Goal: Task Accomplishment & Management: Manage account settings

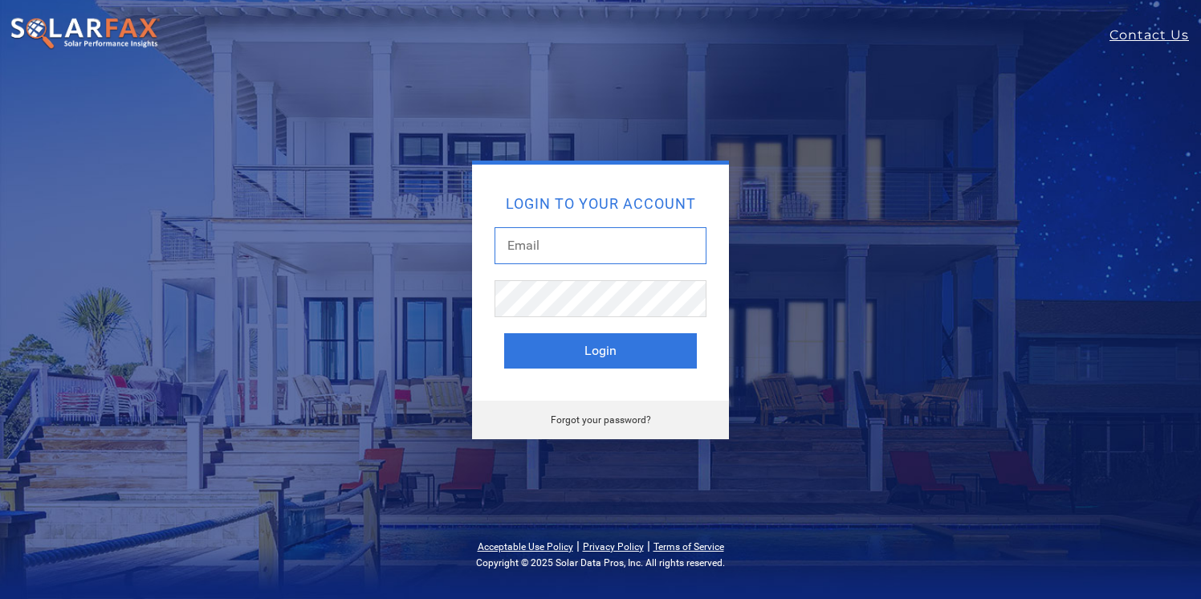
click at [593, 249] on input "text" at bounding box center [601, 245] width 212 height 37
type input "david@photonbrothers.com"
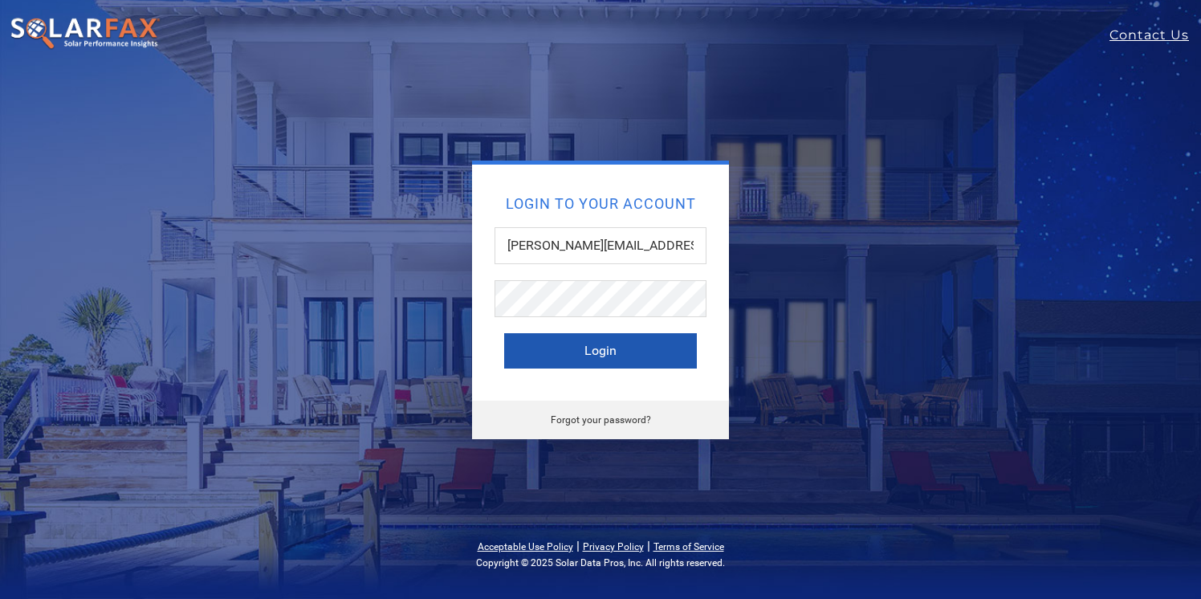
click at [632, 336] on button "Login" at bounding box center [600, 350] width 193 height 35
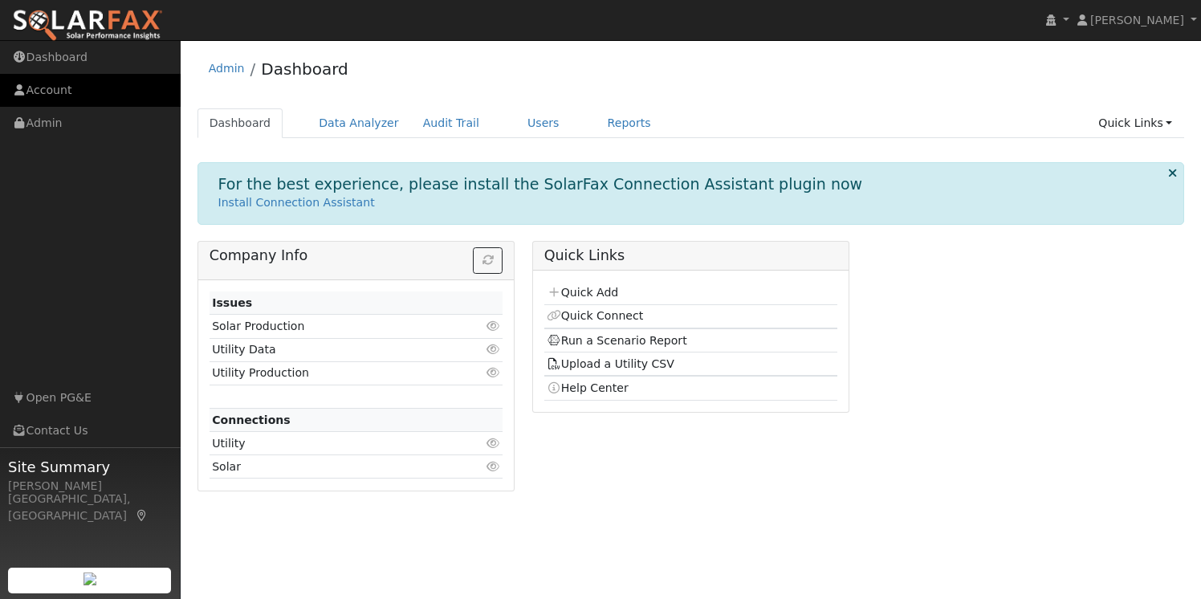
click at [76, 100] on link "Account" at bounding box center [90, 90] width 181 height 33
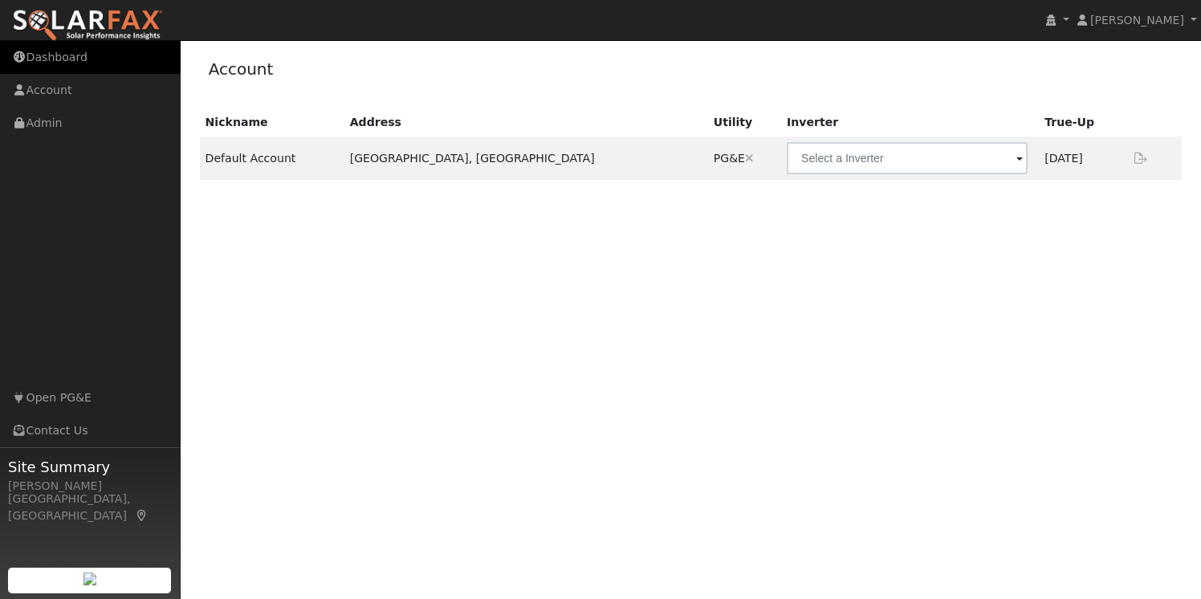
click at [80, 61] on link "Dashboard" at bounding box center [90, 57] width 181 height 33
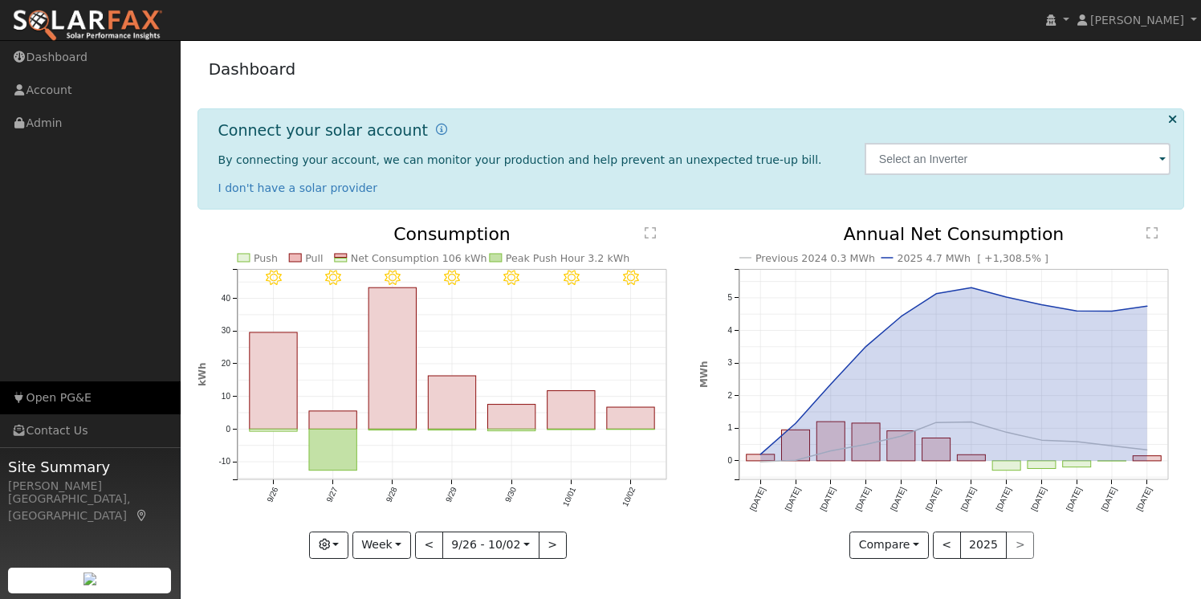
click at [81, 406] on link "Open PG&E" at bounding box center [90, 397] width 181 height 33
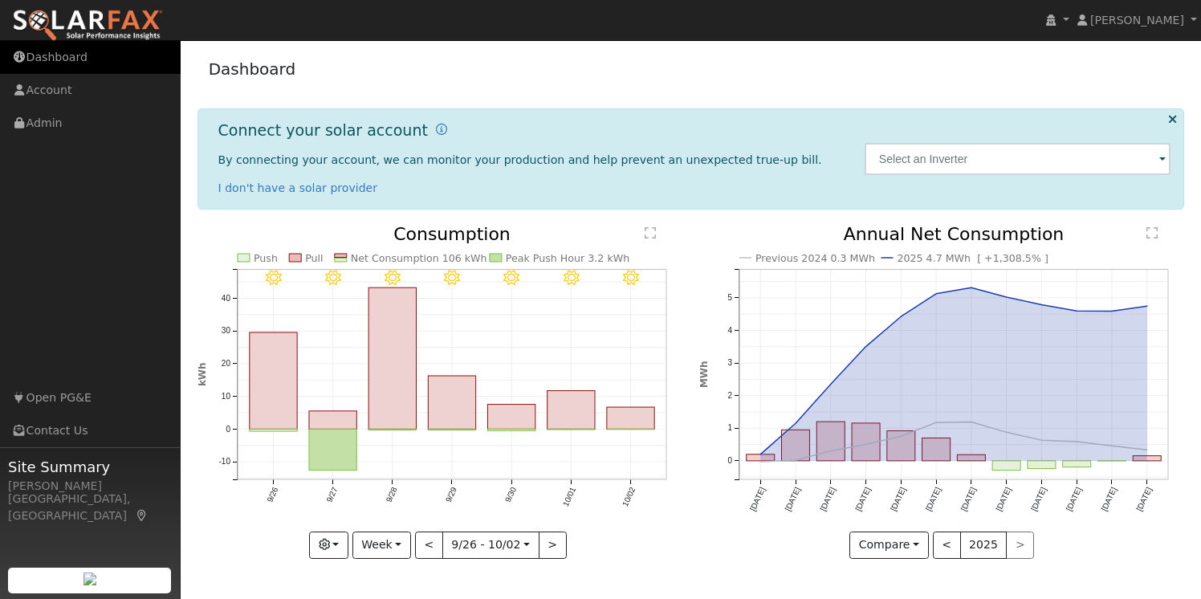
click at [74, 55] on link "Dashboard" at bounding box center [90, 57] width 181 height 33
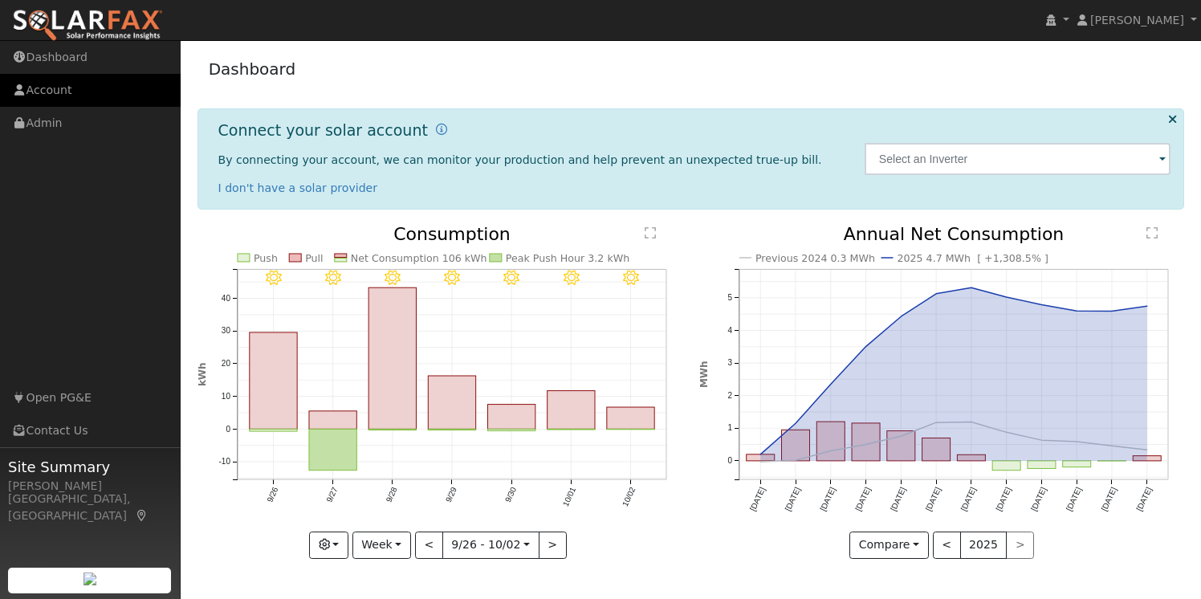
click at [72, 90] on link "Account" at bounding box center [90, 90] width 181 height 33
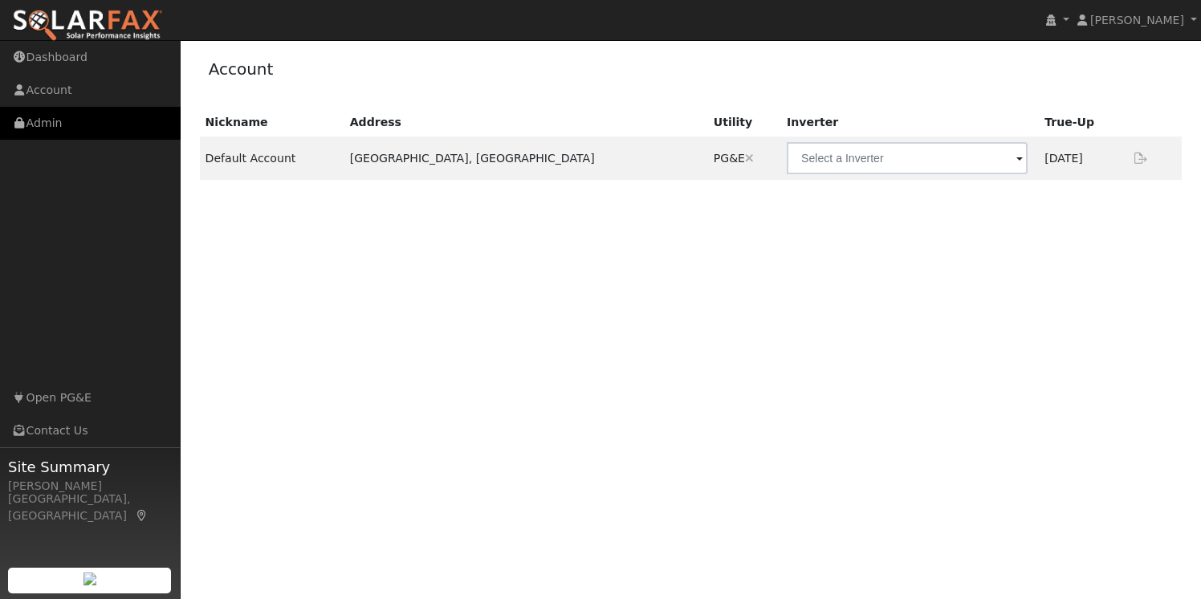
click at [80, 125] on link "Admin" at bounding box center [90, 123] width 181 height 33
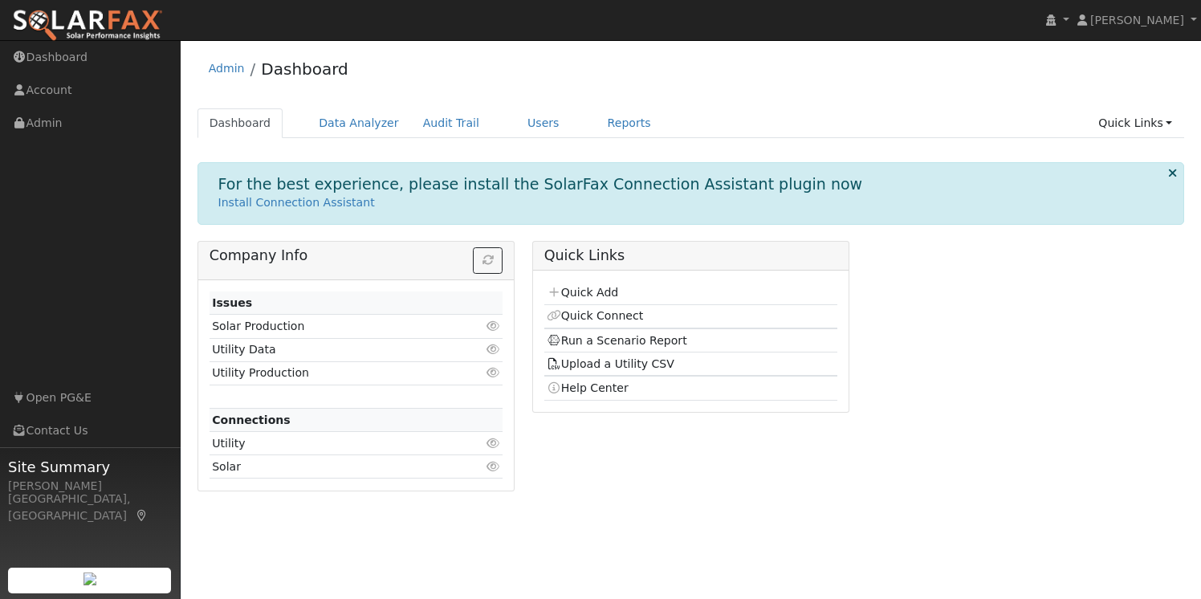
click at [492, 326] on icon at bounding box center [493, 325] width 14 height 11
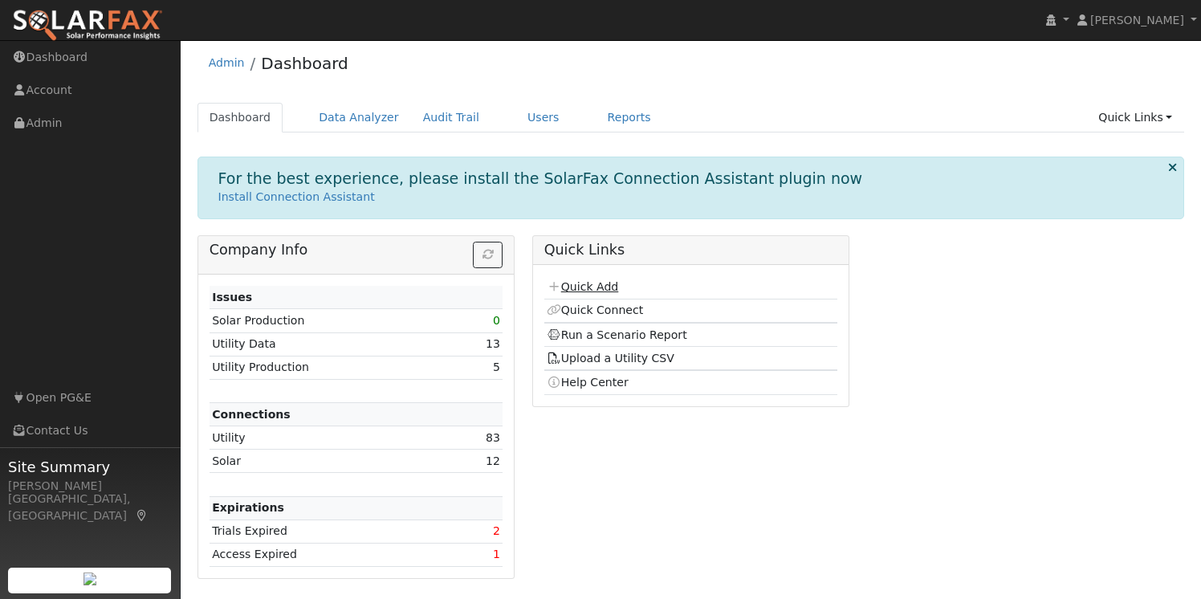
click at [604, 288] on link "Quick Add" at bounding box center [582, 286] width 71 height 13
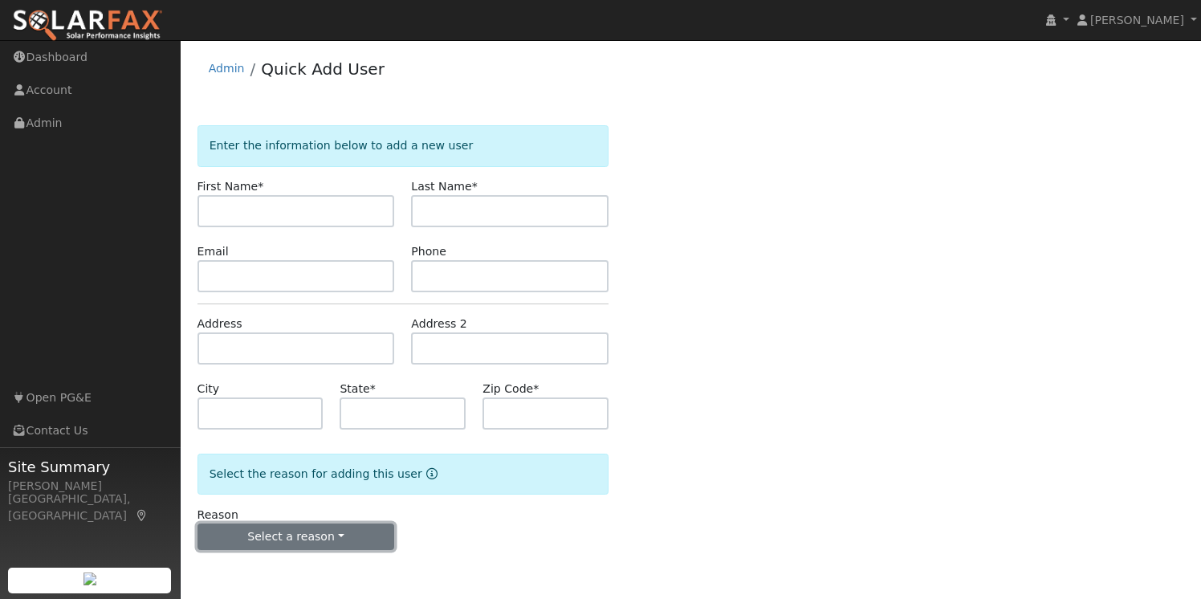
click at [336, 545] on button "Select a reason" at bounding box center [297, 537] width 198 height 27
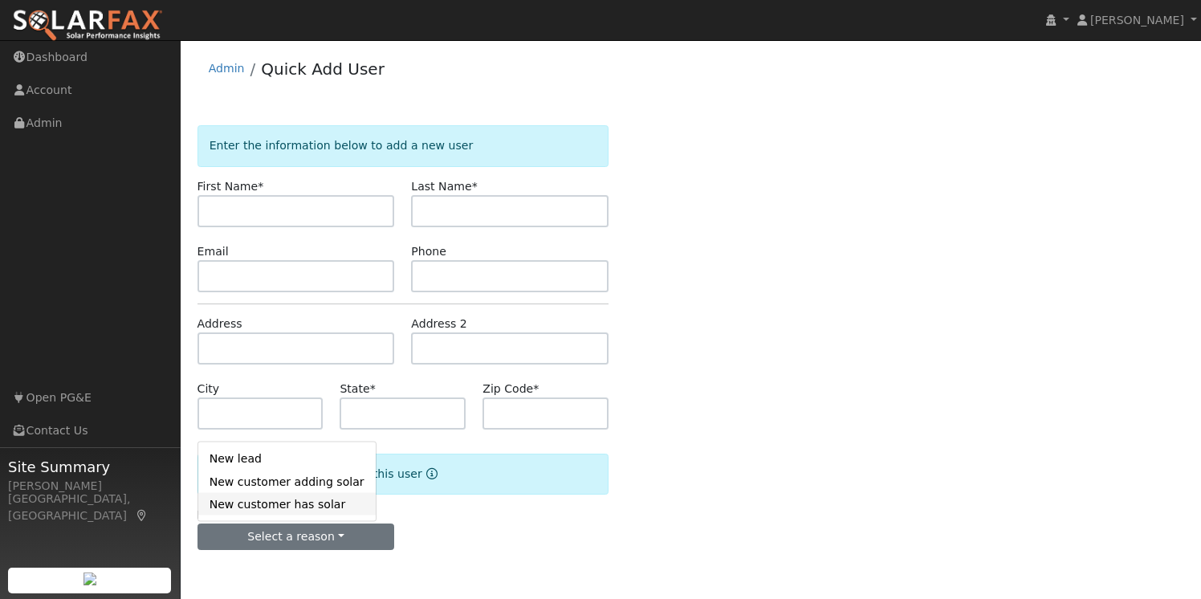
click at [308, 506] on link "New customer has solar" at bounding box center [286, 504] width 177 height 22
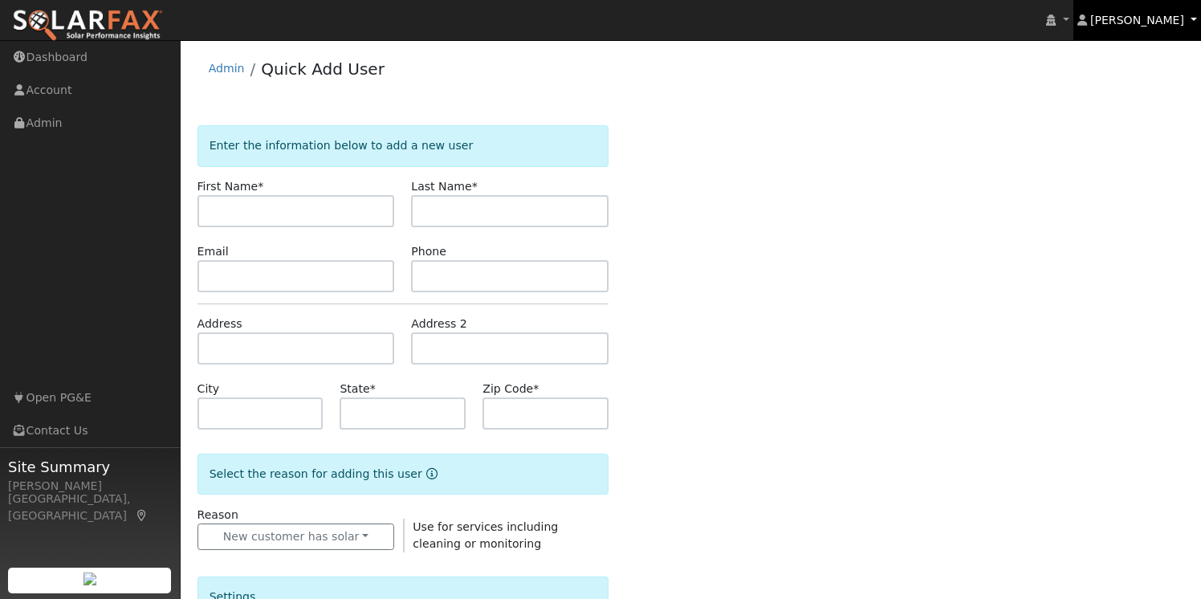
click at [1169, 29] on link "[PERSON_NAME]" at bounding box center [1138, 20] width 128 height 40
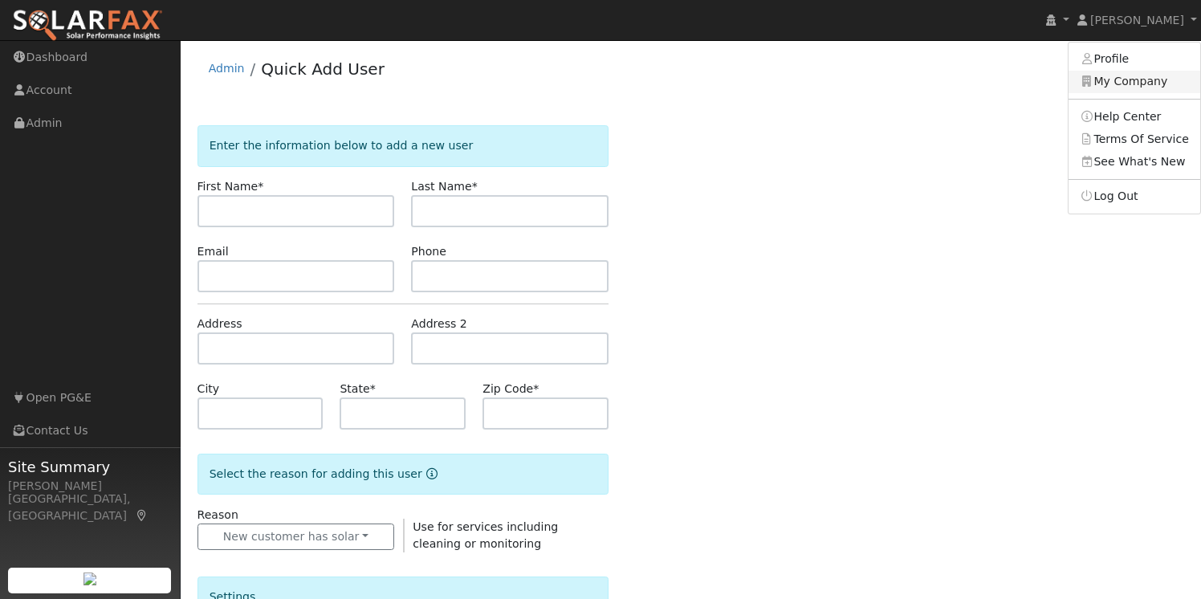
click at [1138, 83] on link "My Company" at bounding box center [1135, 82] width 132 height 22
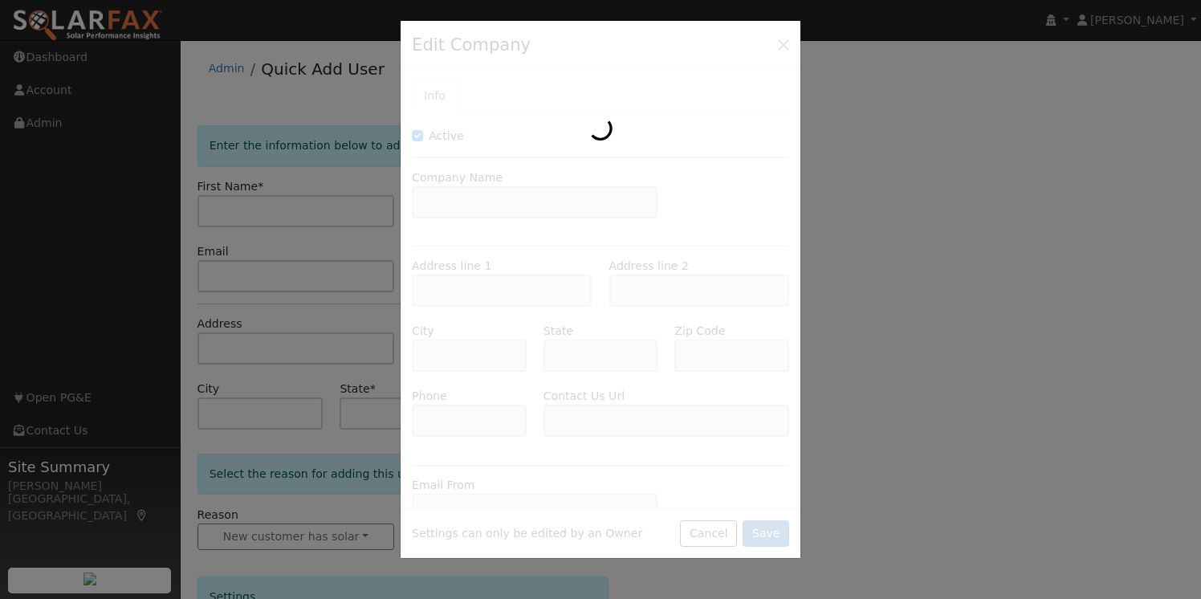
type input "Photon Brothers"
type input "[STREET_ADDRESS][PERSON_NAME]"
type input "Suite 310"
type input "[GEOGRAPHIC_DATA][PERSON_NAME]"
type input "CA"
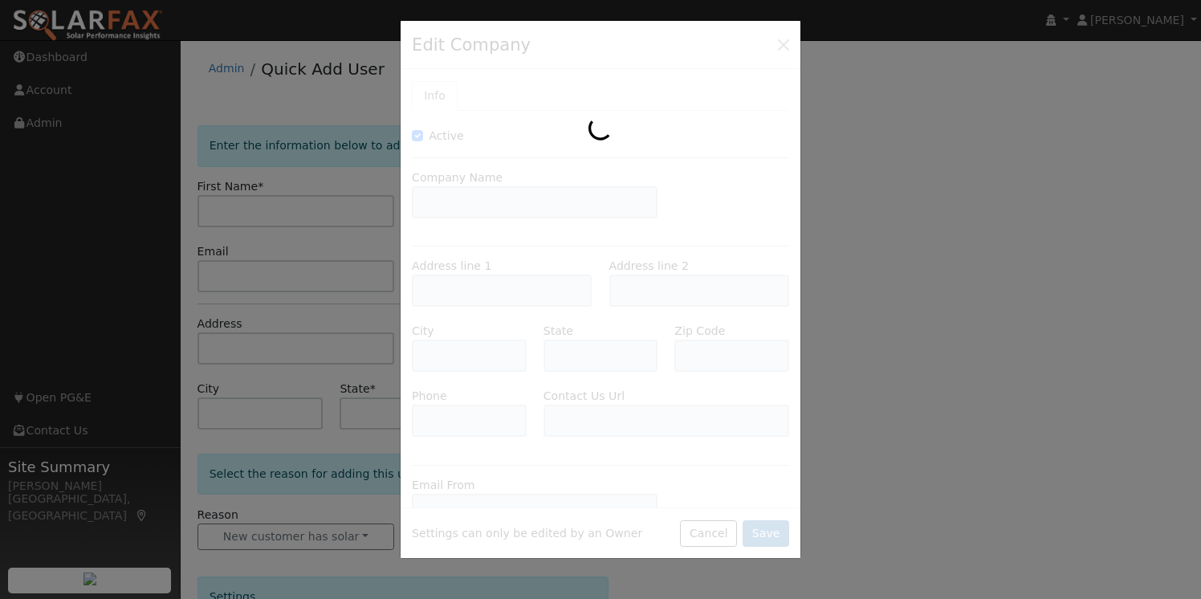
type input "93401"
type input "[PHONE_NUMBER]"
type input "[URL][DOMAIN_NAME]"
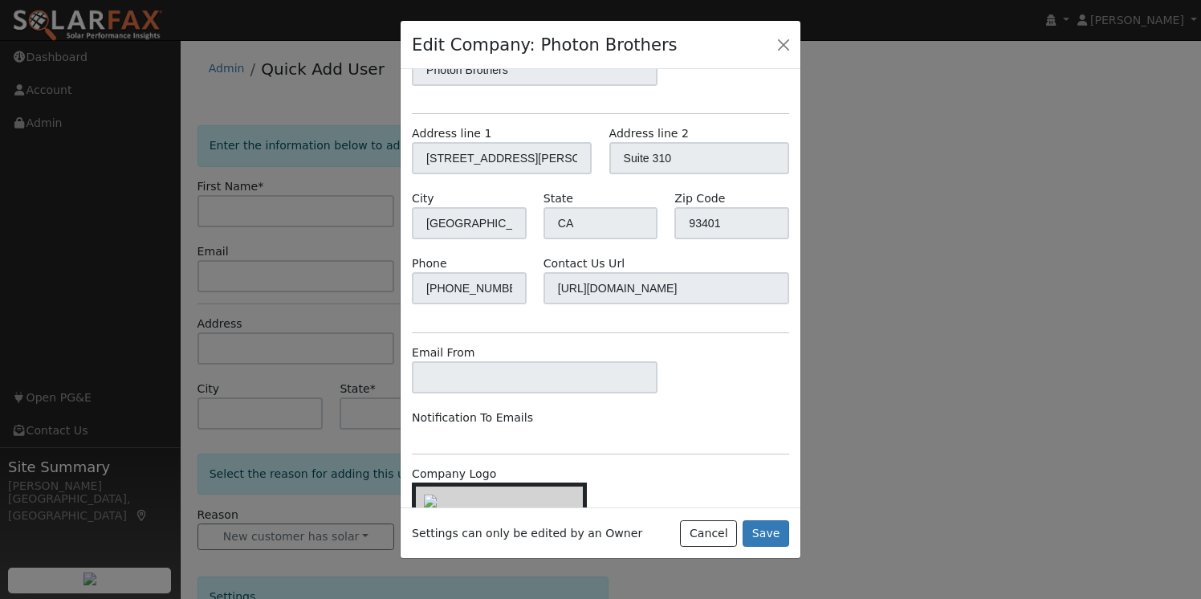
scroll to position [188, 0]
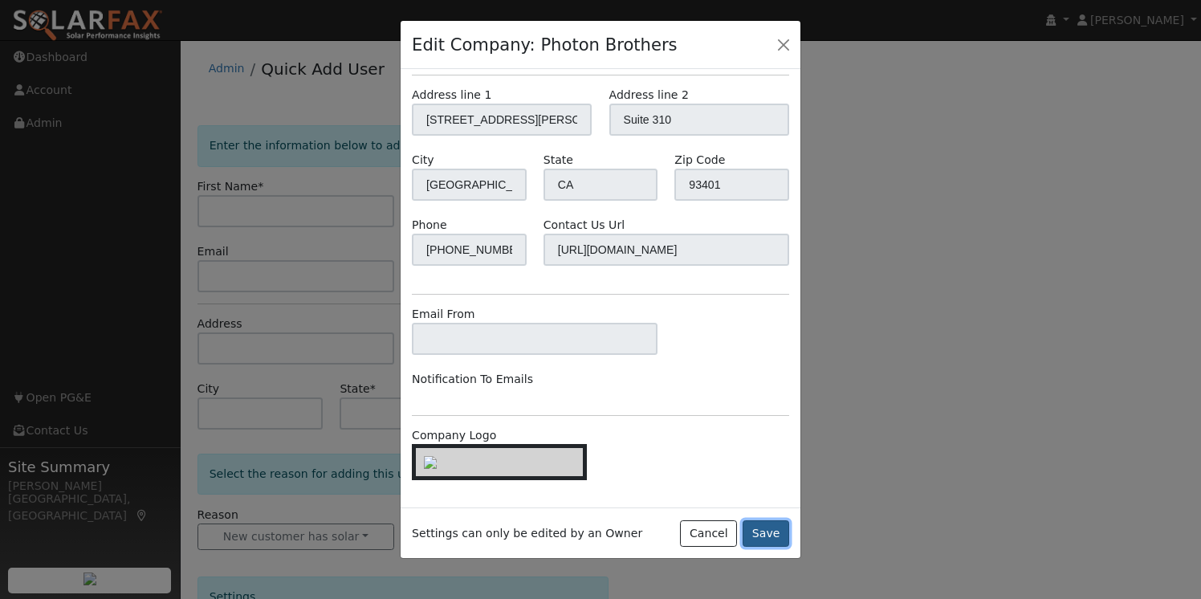
click at [766, 532] on button "Save" at bounding box center [766, 533] width 47 height 27
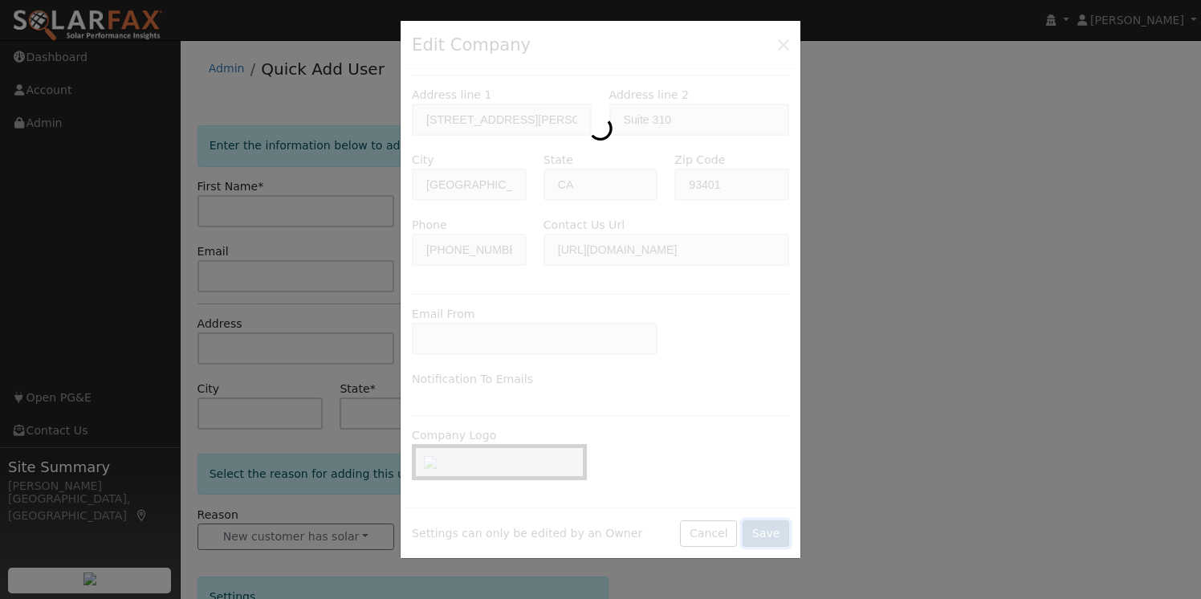
scroll to position [0, 0]
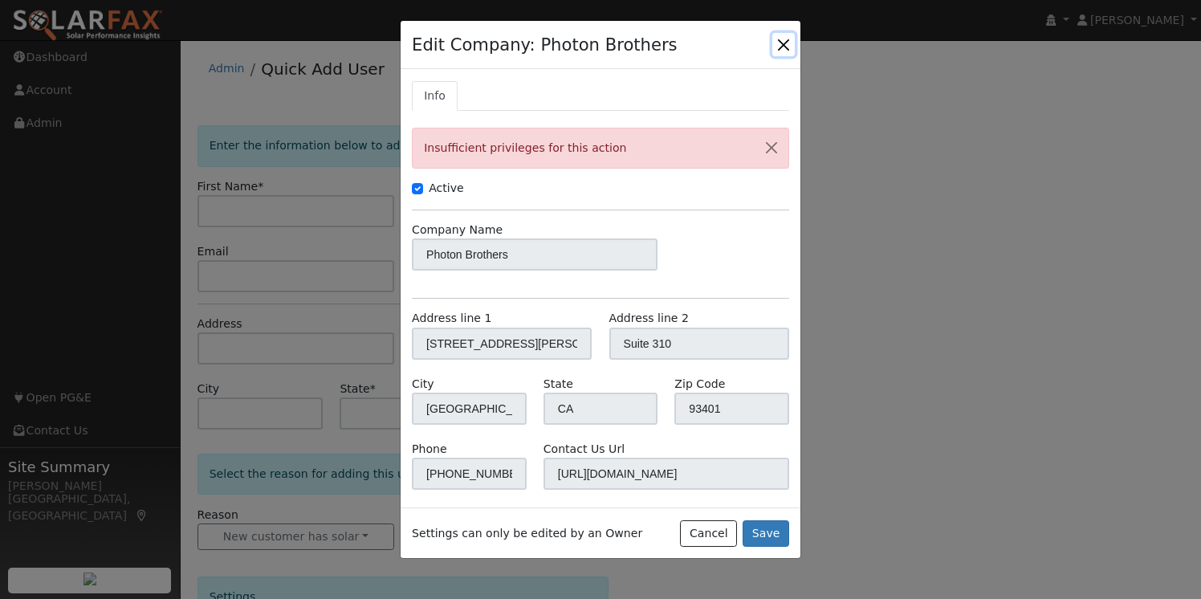
click at [786, 46] on button "button" at bounding box center [783, 44] width 22 height 22
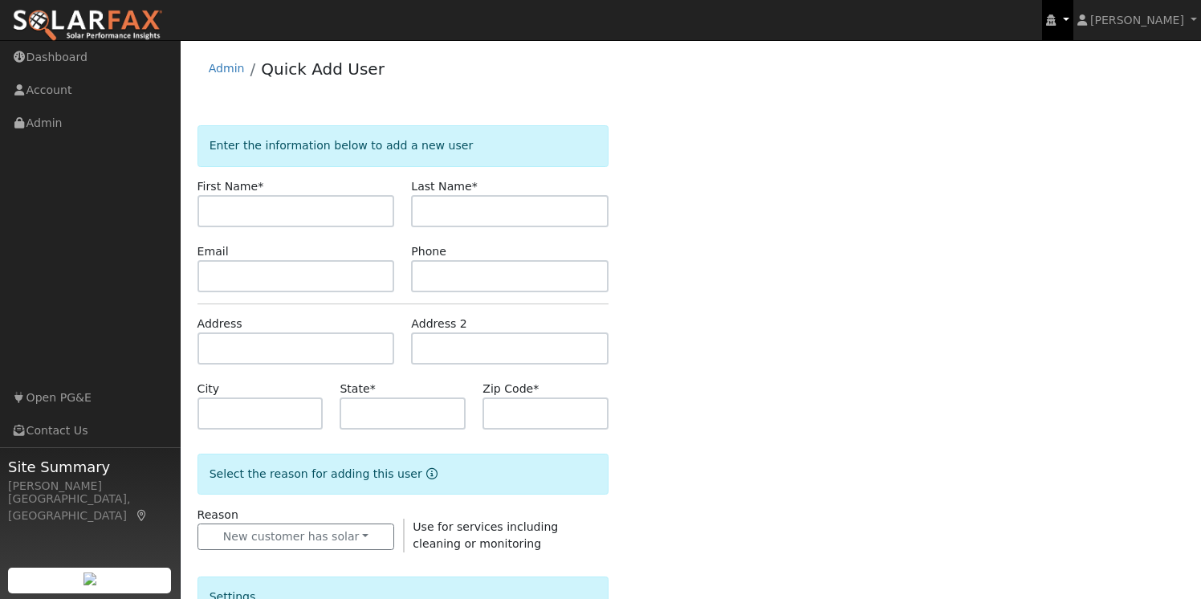
click at [1073, 18] on link at bounding box center [1057, 20] width 31 height 40
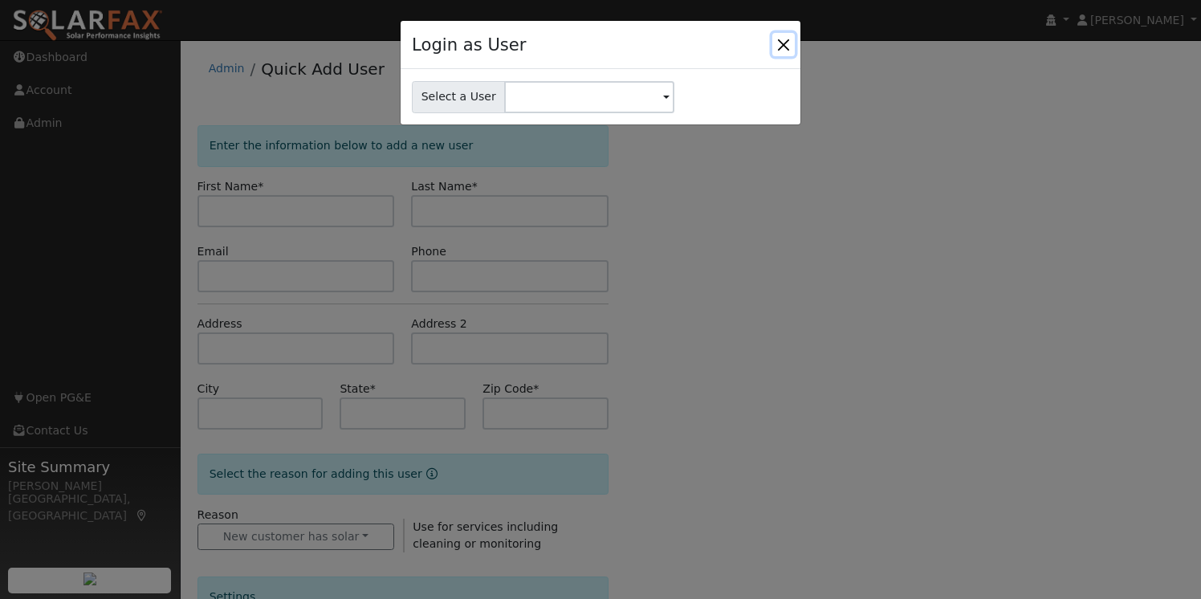
click at [786, 48] on button "Close" at bounding box center [783, 44] width 22 height 22
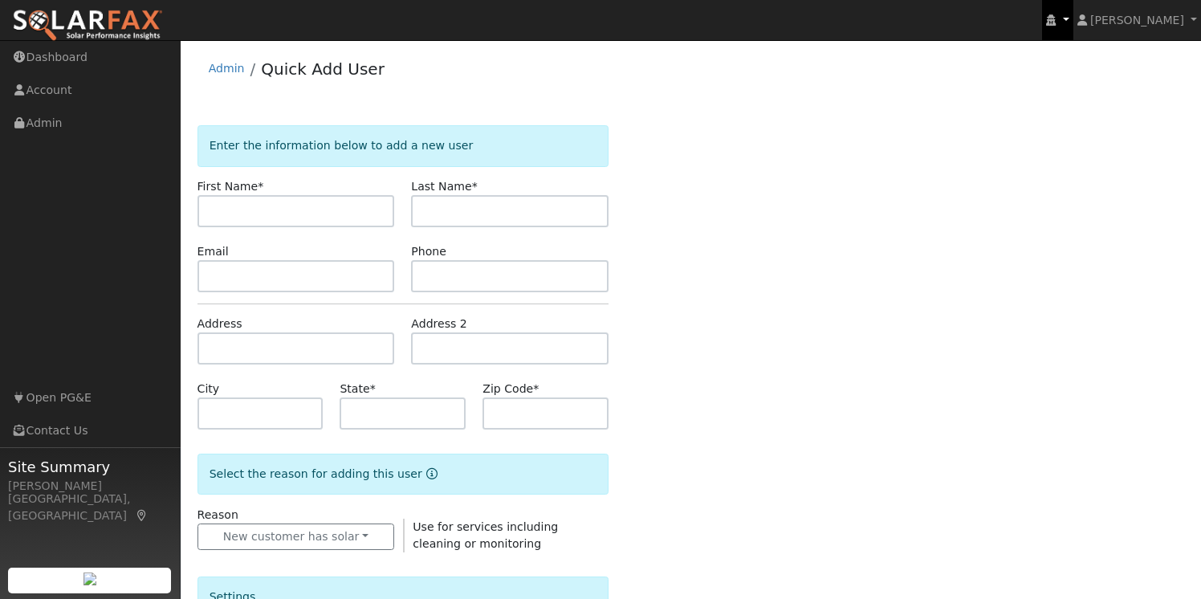
click at [1073, 17] on link at bounding box center [1057, 20] width 31 height 40
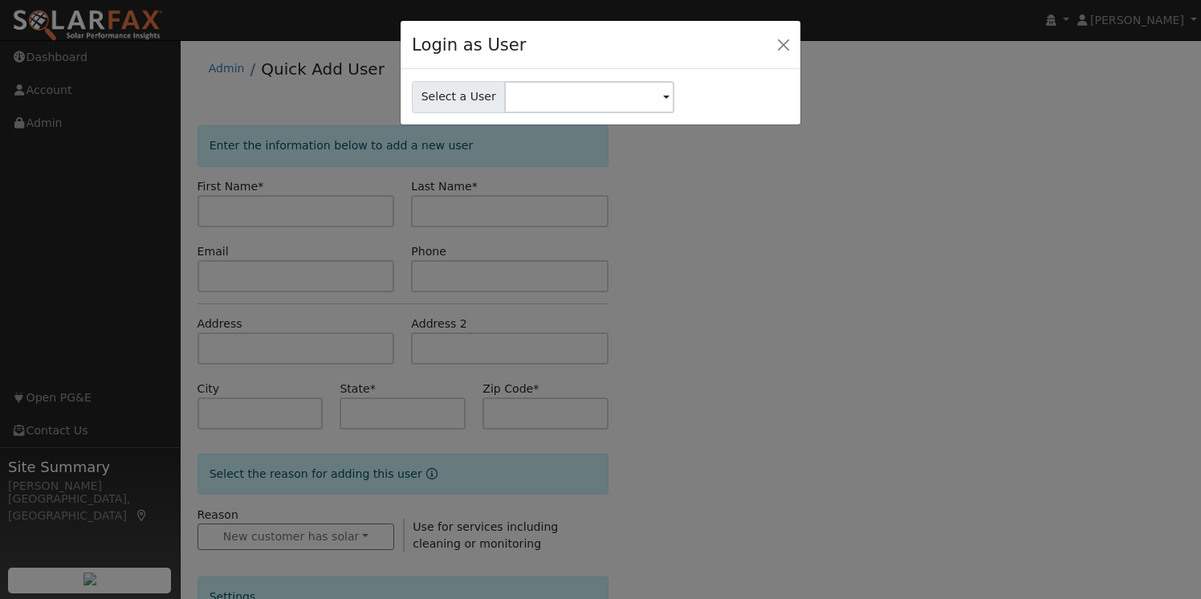
click at [663, 96] on span at bounding box center [666, 98] width 6 height 18
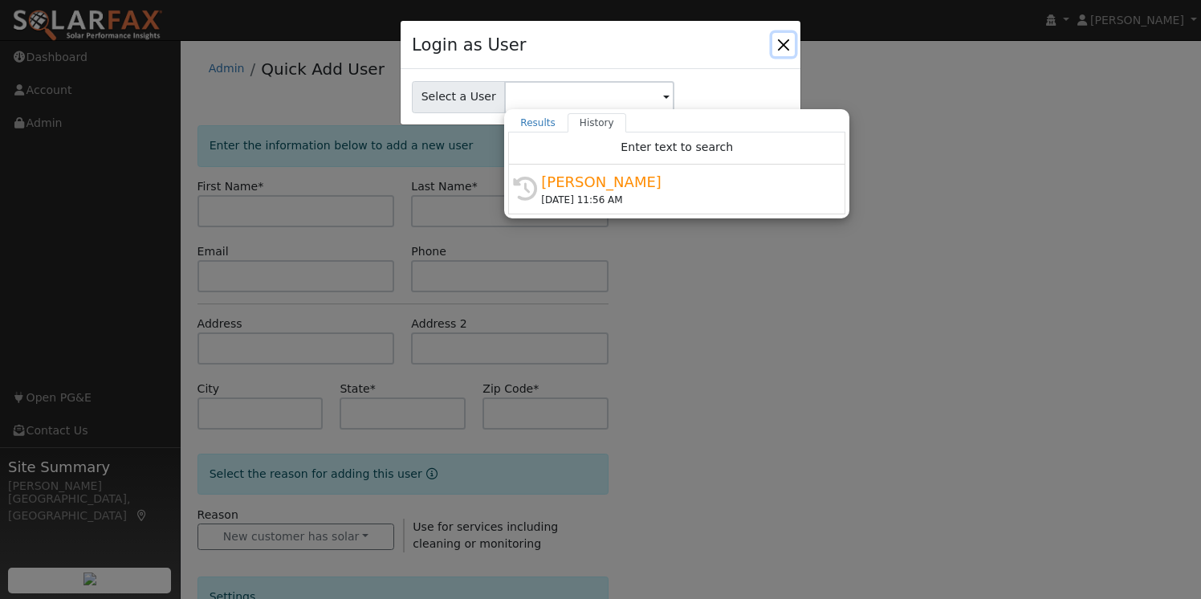
click at [779, 42] on button "Close" at bounding box center [783, 44] width 22 height 22
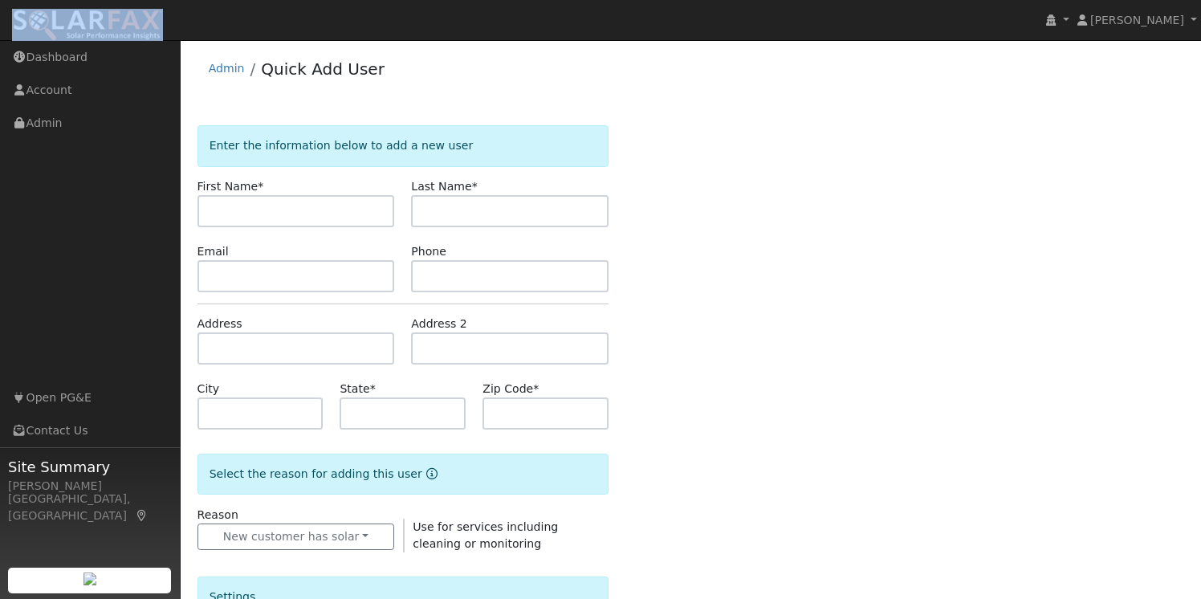
drag, startPoint x: 181, startPoint y: 18, endPoint x: 21, endPoint y: 15, distance: 159.8
click at [21, 15] on nav "[PERSON_NAME] [PERSON_NAME] Profile My Company Help Center Terms Of Service See…" at bounding box center [600, 20] width 1201 height 41
click at [671, 97] on div "Admin Quick Add User Enter the information below to add a new user First Name *…" at bounding box center [691, 540] width 1005 height 984
